Goal: Task Accomplishment & Management: Use online tool/utility

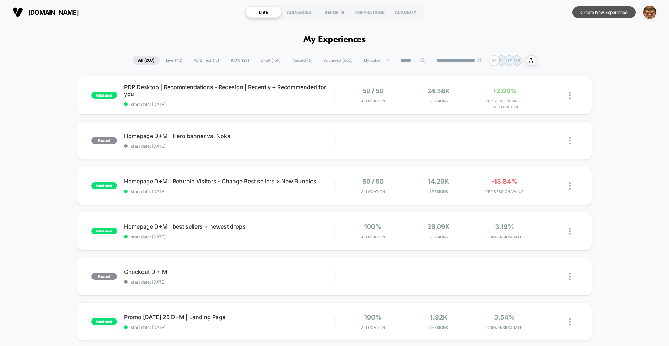
click at [592, 11] on button "Create New Experience" at bounding box center [603, 12] width 63 height 12
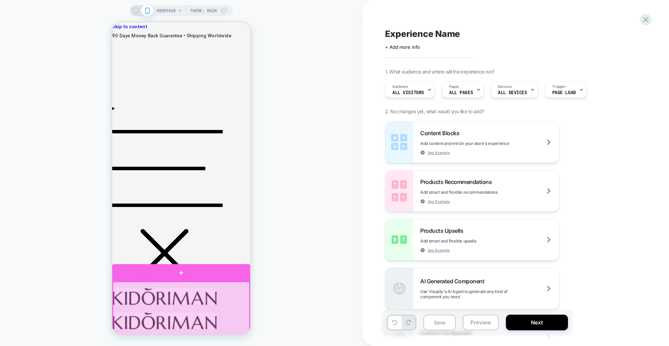
click at [203, 277] on div at bounding box center [181, 272] width 138 height 17
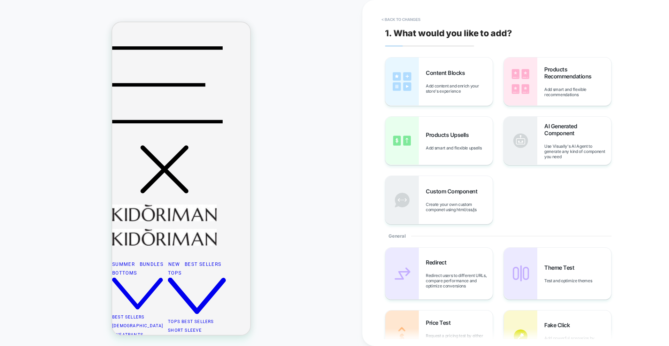
scroll to position [103, 0]
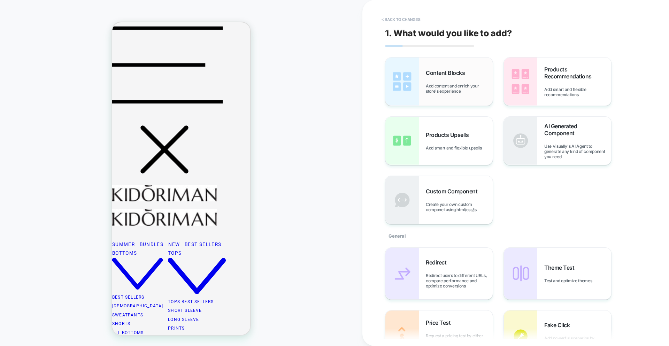
drag, startPoint x: 444, startPoint y: 61, endPoint x: 403, endPoint y: 60, distance: 41.5
click at [444, 61] on div "Content Blocks Add content and enrich your store's experience" at bounding box center [438, 81] width 107 height 48
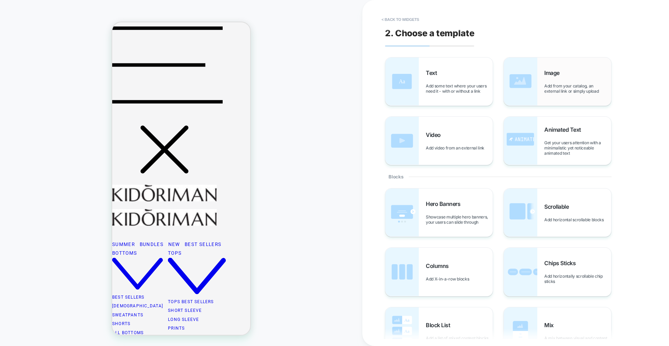
scroll to position [118, 0]
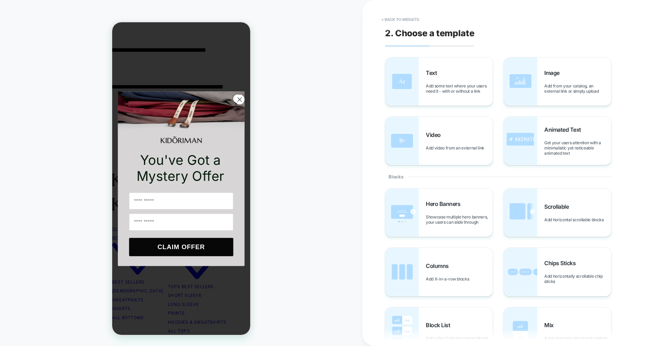
click at [238, 101] on circle "Close dialog" at bounding box center [239, 99] width 9 height 9
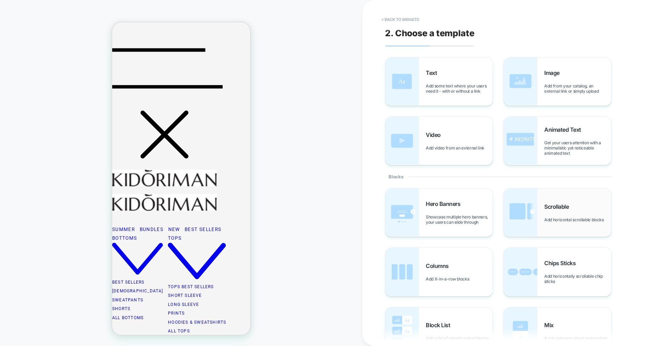
click at [545, 220] on span "Add horizontal scrollable blocks" at bounding box center [575, 219] width 63 height 5
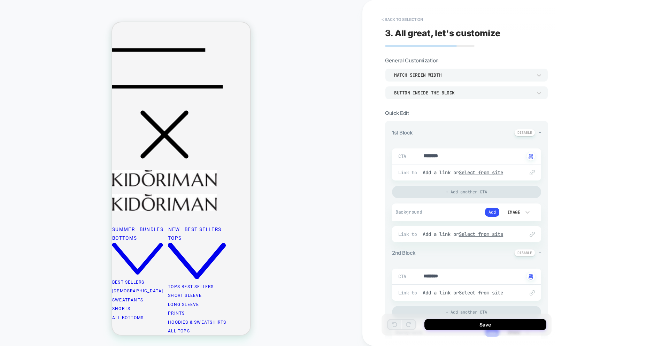
click at [500, 212] on div "Image" at bounding box center [516, 212] width 35 height 13
click at [497, 212] on div at bounding box center [334, 173] width 669 height 346
click at [491, 211] on button "Add" at bounding box center [492, 212] width 14 height 9
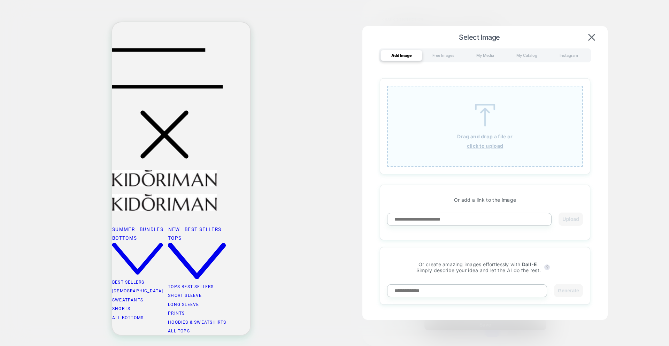
click at [523, 132] on div "Drag and drop a file or click to upload" at bounding box center [485, 126] width 196 height 81
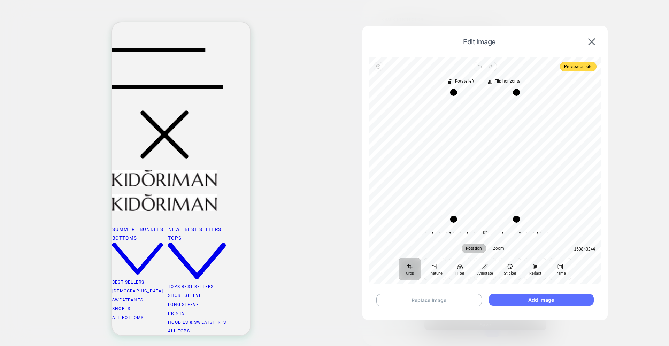
click at [532, 297] on button "Add Image" at bounding box center [541, 299] width 105 height 11
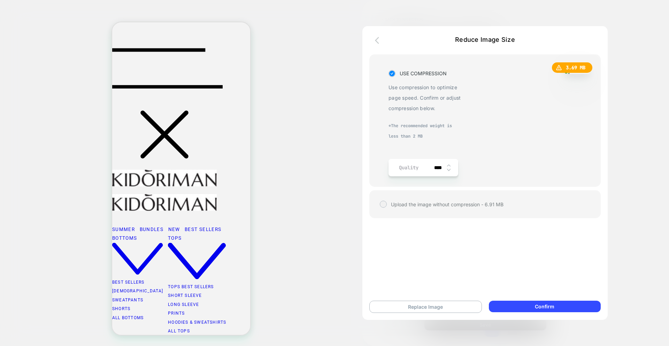
click at [380, 40] on icon "button" at bounding box center [379, 40] width 8 height 8
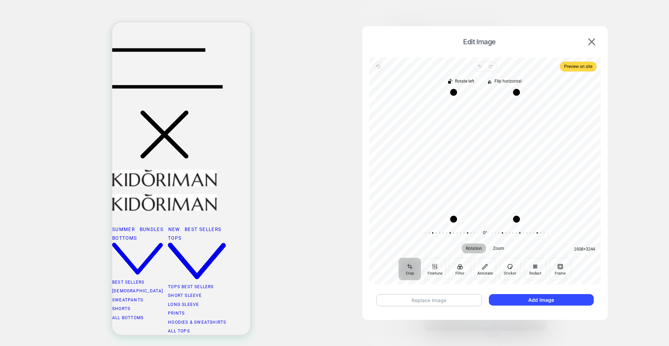
click at [425, 297] on button "Replace Image" at bounding box center [429, 300] width 106 height 12
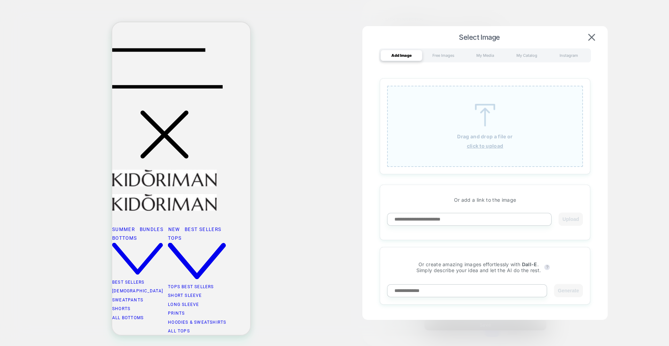
click at [498, 143] on u "click to upload" at bounding box center [485, 146] width 37 height 6
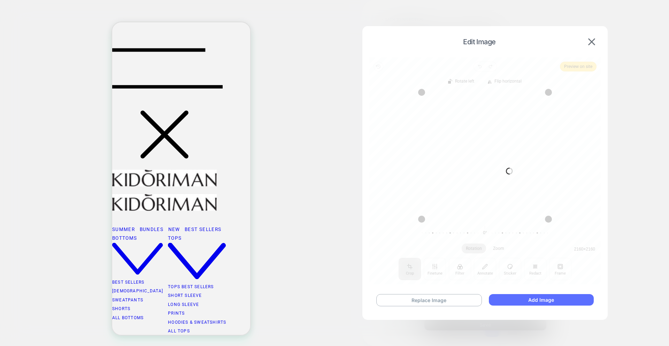
click at [519, 302] on button "Add Image" at bounding box center [541, 299] width 105 height 11
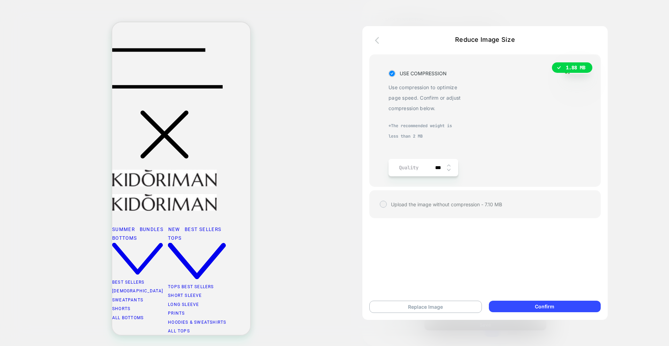
click at [380, 41] on icon "button" at bounding box center [379, 40] width 8 height 8
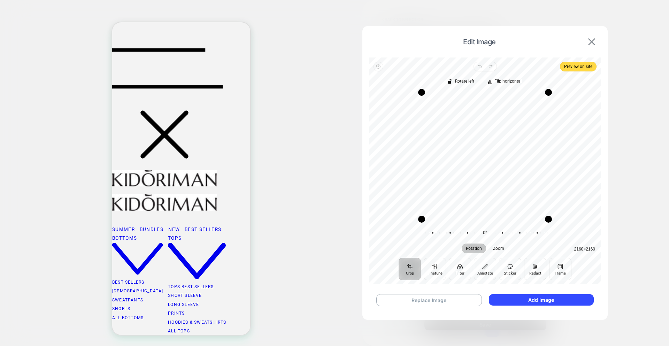
click at [591, 45] on img at bounding box center [591, 41] width 7 height 7
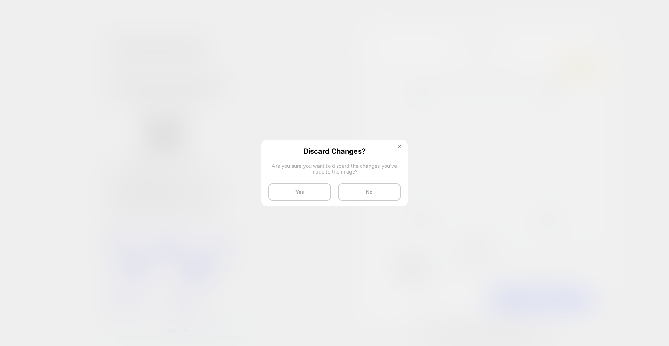
click at [287, 188] on button "Yes" at bounding box center [299, 191] width 63 height 17
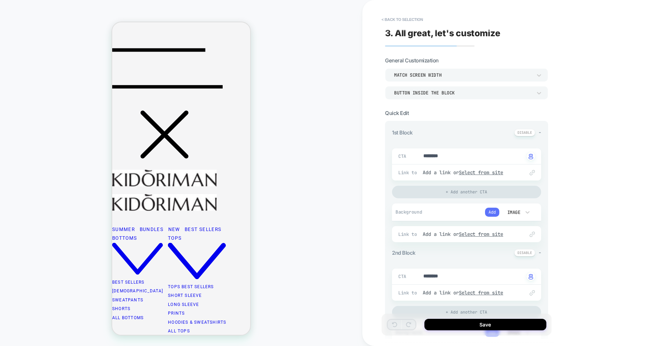
click at [488, 210] on button "Add" at bounding box center [492, 212] width 14 height 9
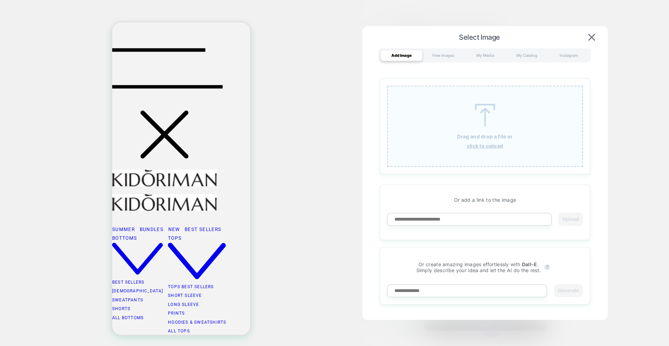
click at [480, 161] on div "Drag and drop a file or click to upload" at bounding box center [485, 126] width 196 height 81
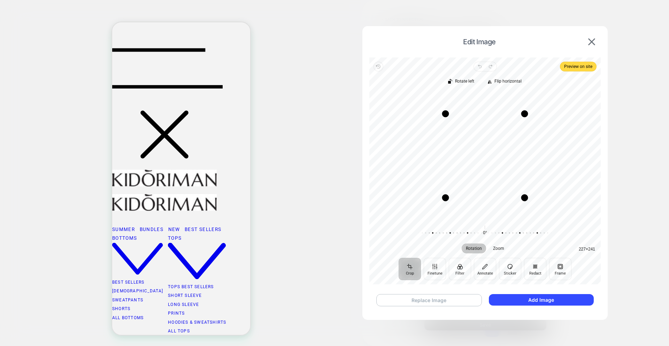
click at [432, 301] on button "Replace Image" at bounding box center [429, 300] width 106 height 12
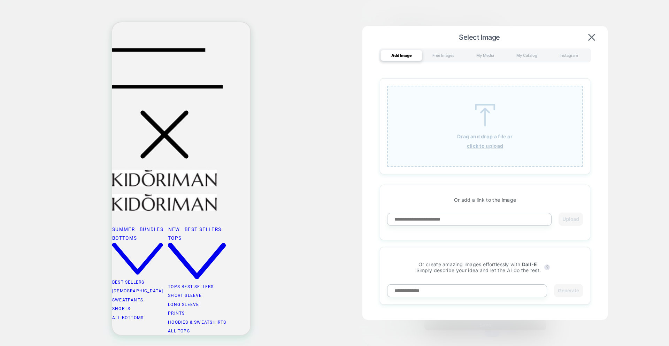
click at [473, 146] on u "click to upload" at bounding box center [485, 146] width 37 height 6
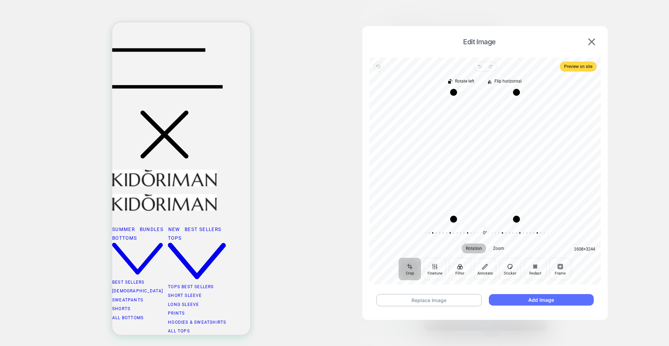
click at [538, 299] on button "Add Image" at bounding box center [541, 299] width 105 height 11
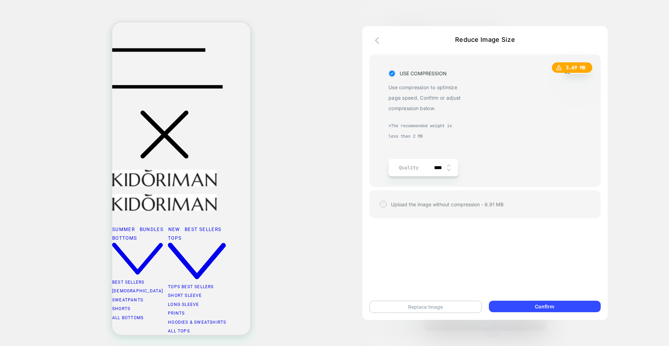
click at [406, 304] on button "Replace Image" at bounding box center [425, 307] width 113 height 12
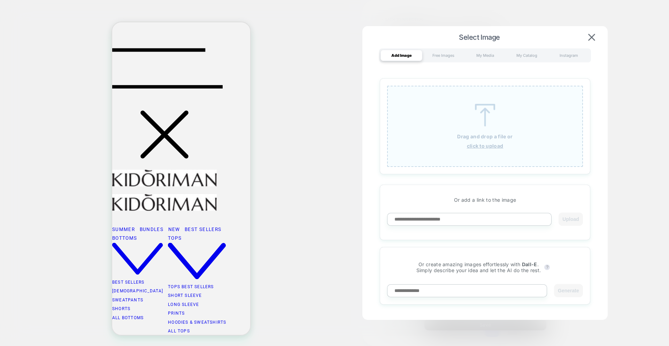
click at [459, 139] on div "Drag and drop a file or click to upload" at bounding box center [485, 126] width 196 height 81
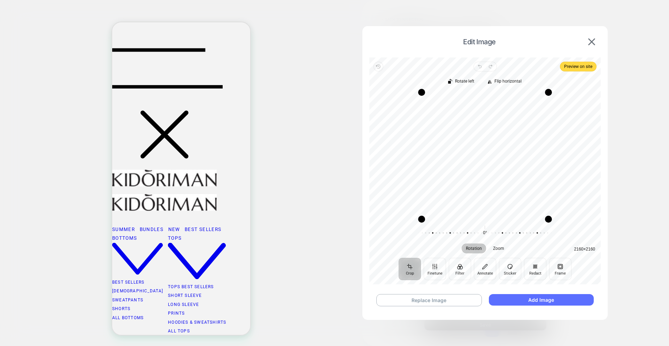
click at [526, 303] on button "Add Image" at bounding box center [541, 299] width 105 height 11
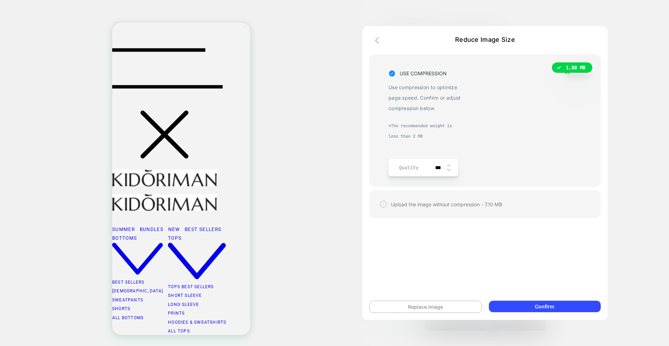
click at [371, 41] on div "Reduce Image Size" at bounding box center [484, 43] width 245 height 15
click at [373, 40] on button "button" at bounding box center [379, 41] width 13 height 10
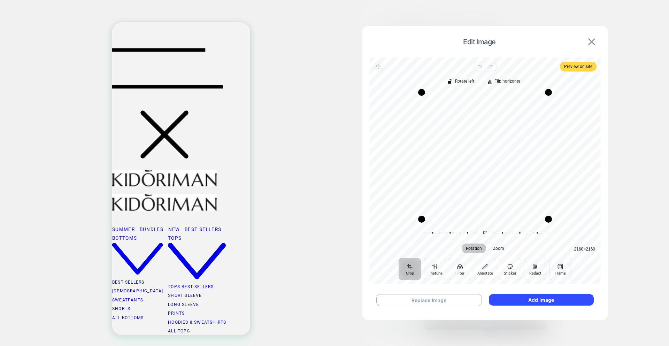
click at [594, 43] on img at bounding box center [591, 41] width 7 height 7
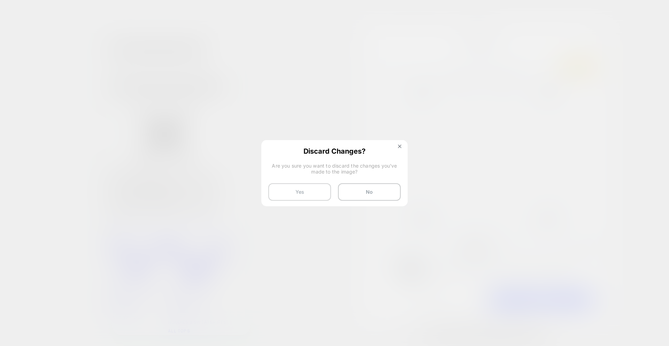
drag, startPoint x: 305, startPoint y: 186, endPoint x: 325, endPoint y: 191, distance: 20.3
click at [305, 186] on button "Yes" at bounding box center [299, 191] width 63 height 17
type textarea "*"
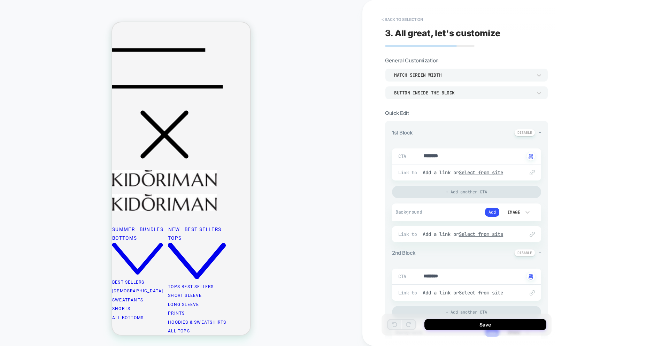
click at [313, 104] on div "HOMEPAGE Theme: MAIN" at bounding box center [181, 173] width 362 height 332
drag, startPoint x: 429, startPoint y: 17, endPoint x: 424, endPoint y: 18, distance: 5.5
click at [428, 17] on span "< Back to selection" at bounding box center [463, 19] width 170 height 11
click at [424, 18] on button "< Back to selection" at bounding box center [402, 19] width 48 height 11
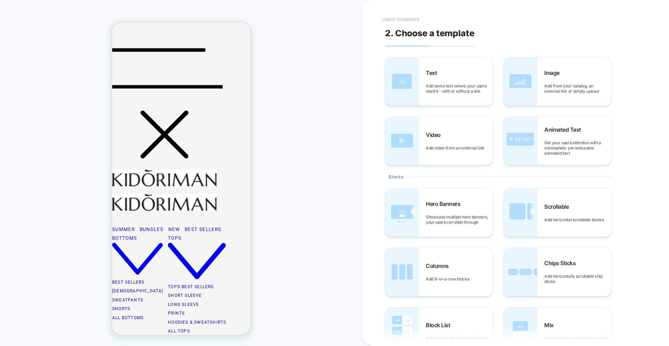
click at [409, 23] on button "< Back to widgets" at bounding box center [400, 19] width 45 height 11
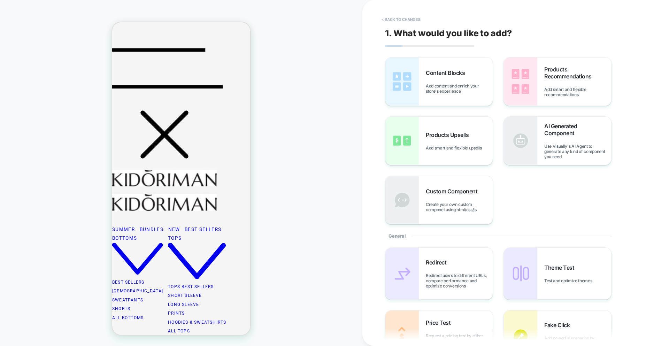
scroll to position [103, 0]
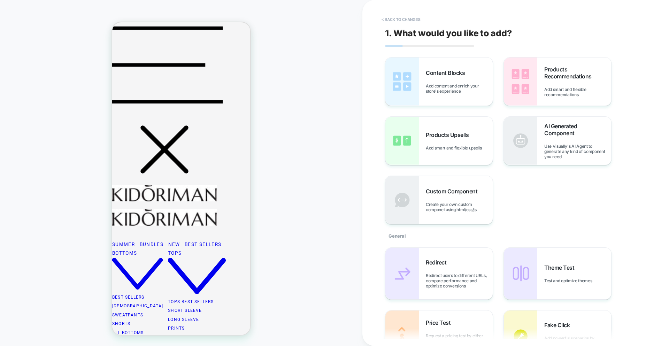
click at [407, 22] on button "< Back to changes" at bounding box center [401, 19] width 46 height 11
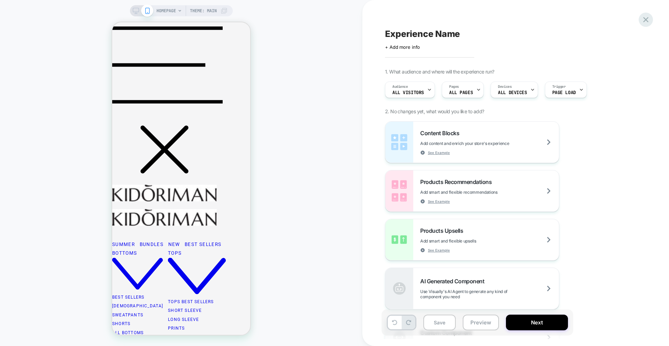
click at [641, 18] on icon at bounding box center [645, 19] width 9 height 9
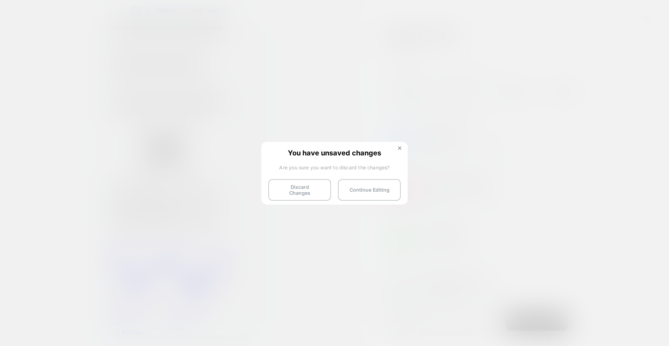
drag, startPoint x: 305, startPoint y: 189, endPoint x: 380, endPoint y: 149, distance: 84.5
click at [306, 189] on button "Discard Changes" at bounding box center [299, 190] width 63 height 22
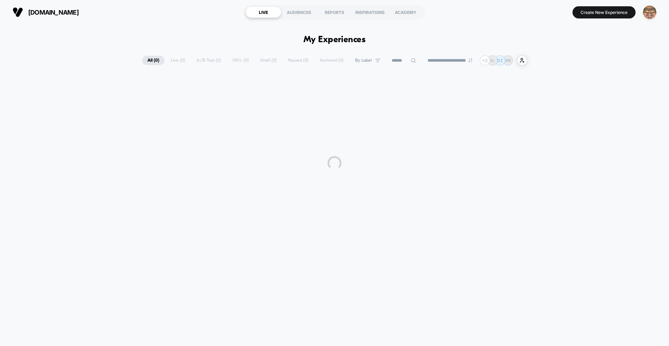
click at [653, 10] on img "button" at bounding box center [650, 13] width 14 height 14
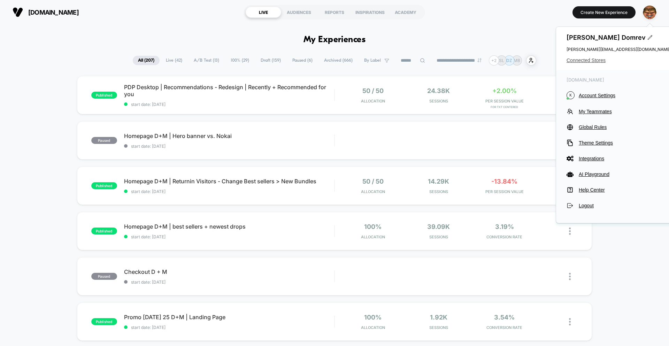
click at [590, 60] on span "Connected Stores" at bounding box center [619, 60] width 105 height 6
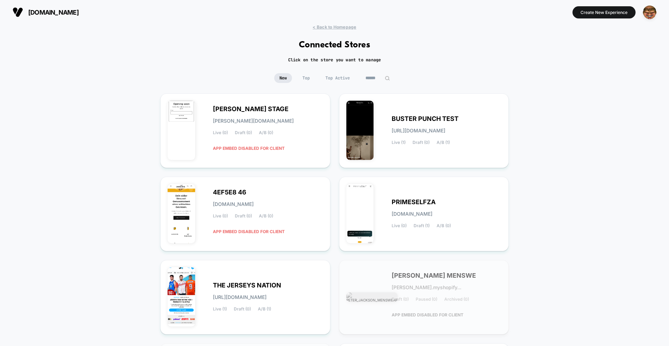
click at [372, 81] on input at bounding box center [377, 78] width 35 height 10
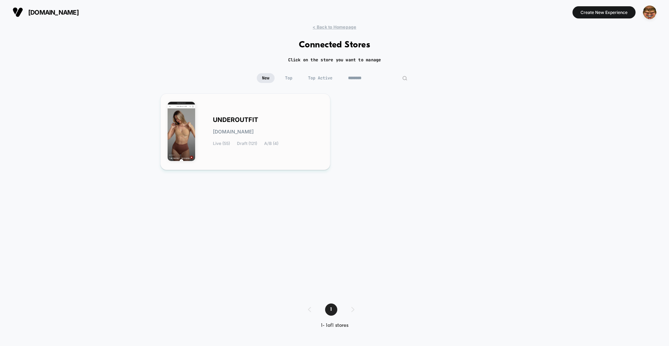
type input "********"
click at [261, 123] on div "UNDEROUTFIT [DOMAIN_NAME] Live (55) Draft (121) A/B (4)" at bounding box center [268, 131] width 110 height 29
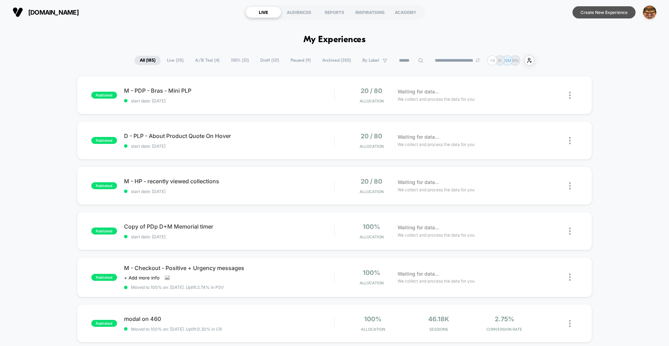
click at [605, 12] on button "Create New Experience" at bounding box center [603, 12] width 63 height 12
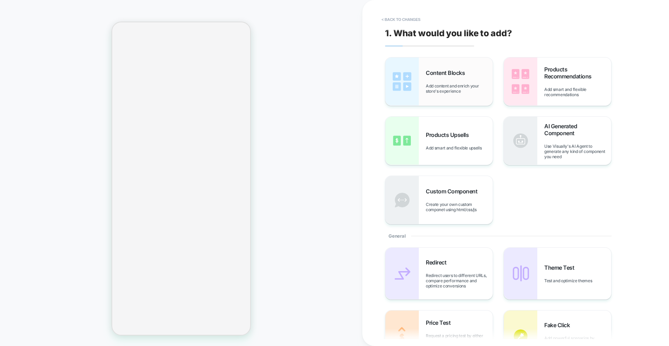
click at [430, 82] on div "Content Blocks Add content and enrich your store's experience" at bounding box center [459, 81] width 67 height 24
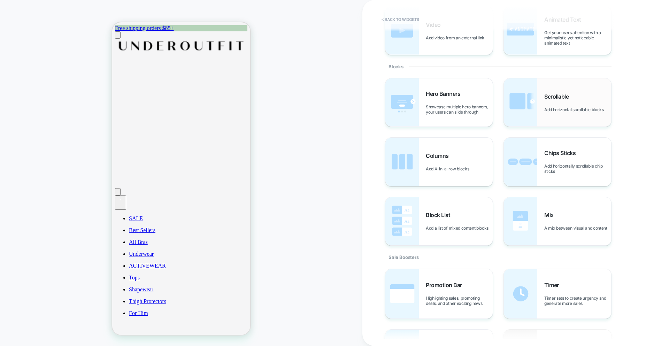
scroll to position [111, 0]
click at [551, 99] on div "Scrollable Add horizontal scrollable blocks" at bounding box center [577, 101] width 67 height 19
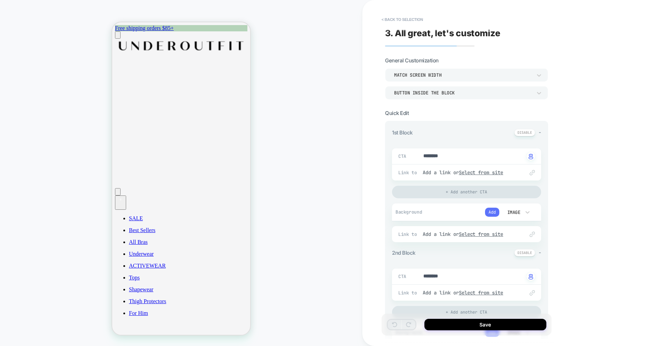
click at [497, 213] on button "Add" at bounding box center [492, 212] width 14 height 9
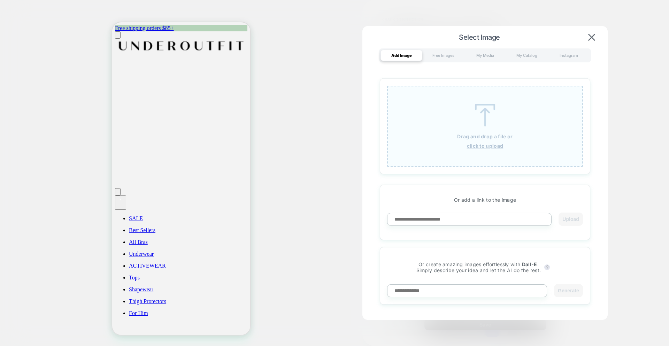
click at [448, 128] on div "Drag and drop a file or click to upload" at bounding box center [485, 126] width 196 height 81
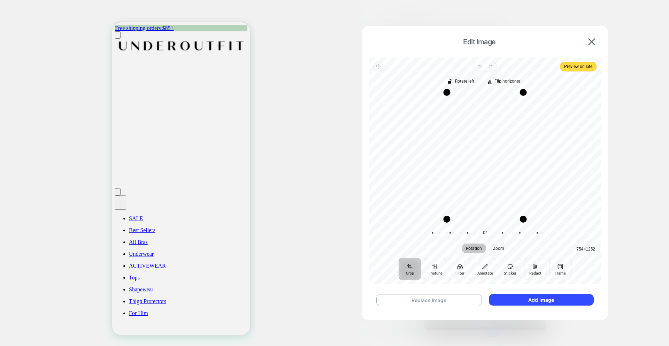
click at [585, 274] on div "Crop Finetune Filter Annotate Sticker Redact Frame" at bounding box center [484, 269] width 231 height 22
click at [439, 301] on button "Replace Image" at bounding box center [429, 300] width 106 height 12
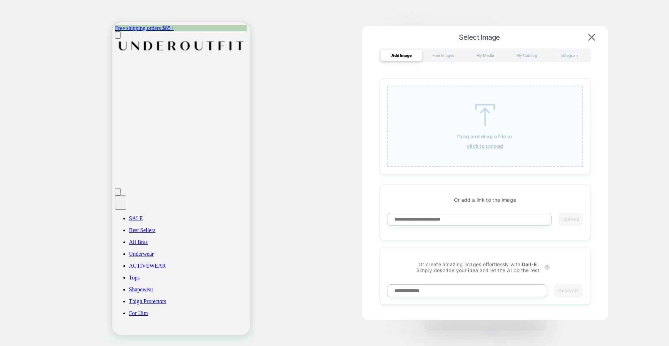
click at [485, 133] on p "Drag and drop a file or" at bounding box center [484, 136] width 55 height 6
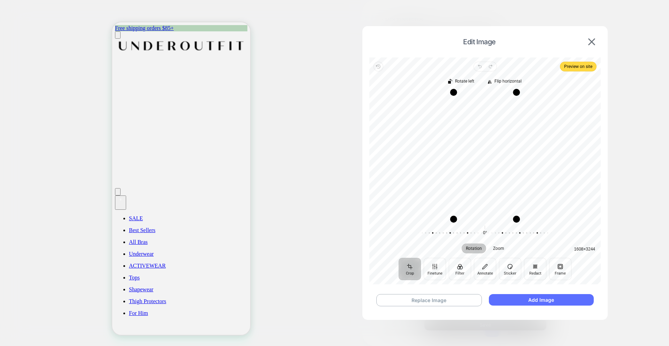
click at [537, 301] on button "Add Image" at bounding box center [541, 299] width 105 height 11
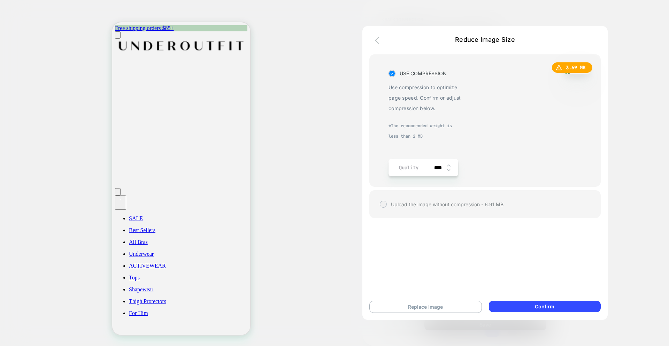
click at [376, 40] on icon "button" at bounding box center [379, 40] width 8 height 8
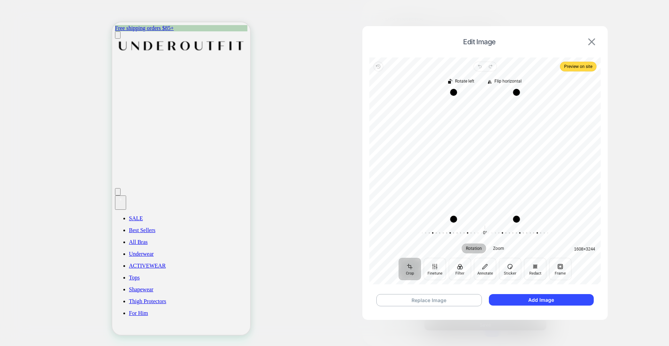
click at [588, 42] on button at bounding box center [591, 42] width 11 height 8
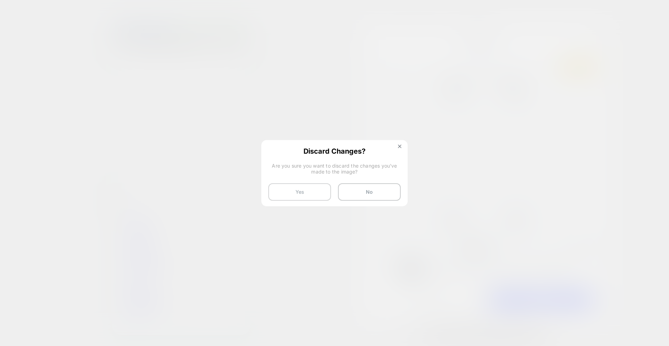
click at [300, 193] on button "Yes" at bounding box center [299, 191] width 63 height 17
type textarea "*"
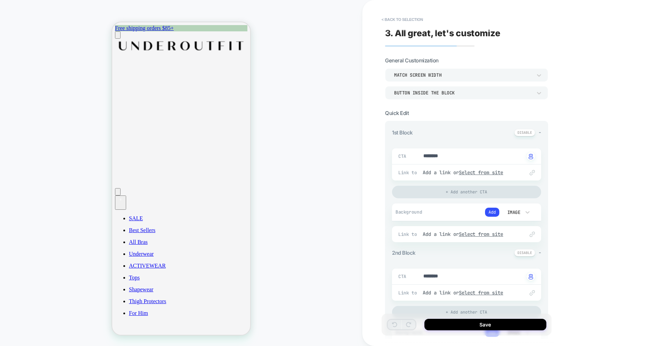
click at [296, 119] on div "HOMEPAGE" at bounding box center [181, 173] width 362 height 332
